Goal: Information Seeking & Learning: Check status

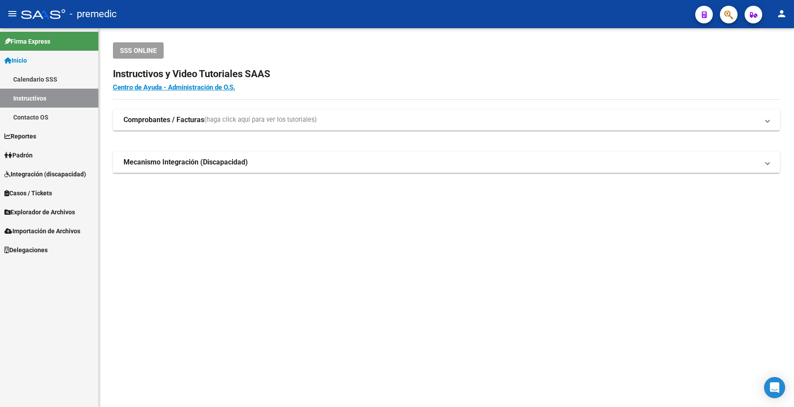
click at [42, 159] on link "Padrón" at bounding box center [49, 155] width 98 height 19
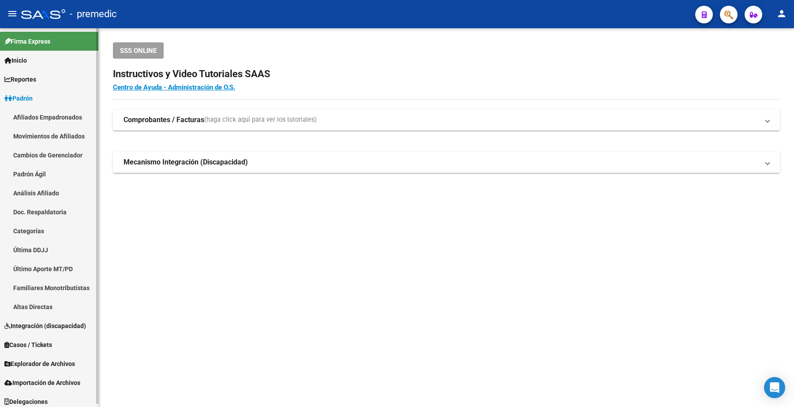
click at [54, 196] on link "Análisis Afiliado" at bounding box center [49, 193] width 98 height 19
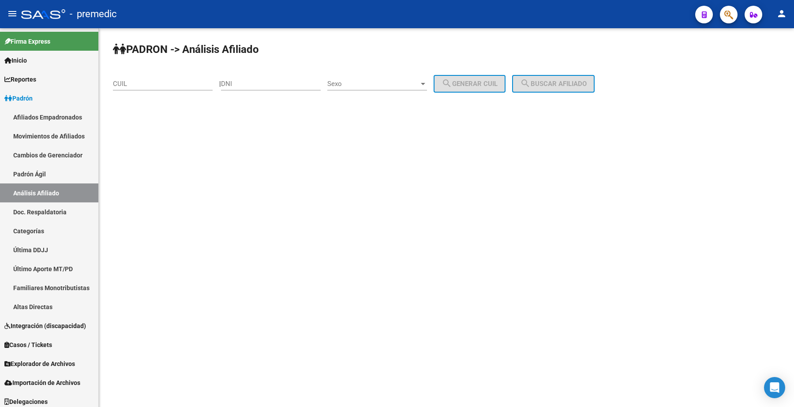
click at [183, 89] on div "CUIL" at bounding box center [163, 80] width 100 height 19
click at [180, 84] on input "CUIL" at bounding box center [163, 84] width 100 height 8
paste input "20-28686283-8"
type input "20-28686283-8"
click at [587, 86] on span "search Buscar afiliado" at bounding box center [553, 84] width 67 height 8
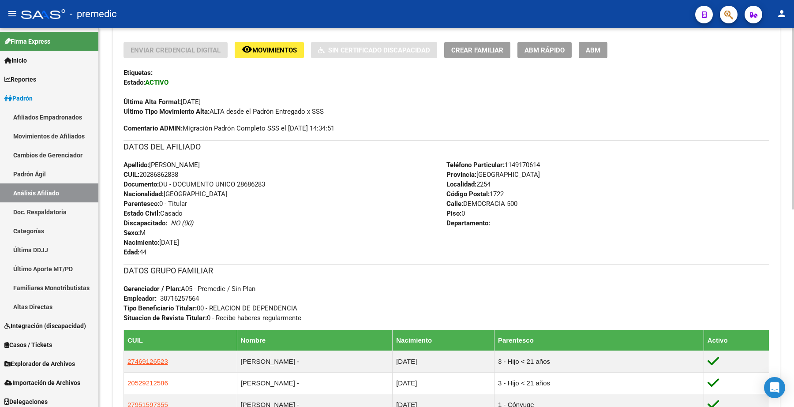
scroll to position [276, 0]
